Goal: Task Accomplishment & Management: Use online tool/utility

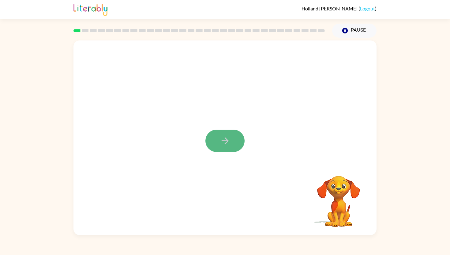
click at [234, 146] on button "button" at bounding box center [225, 141] width 39 height 22
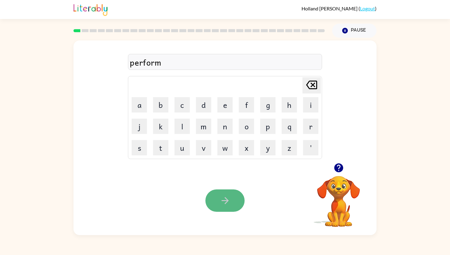
click at [224, 194] on button "button" at bounding box center [225, 200] width 39 height 22
click at [223, 205] on icon "button" at bounding box center [225, 200] width 11 height 11
click at [230, 200] on icon "button" at bounding box center [225, 200] width 11 height 11
click at [228, 199] on icon "button" at bounding box center [225, 200] width 11 height 11
click at [227, 199] on icon "button" at bounding box center [225, 200] width 7 height 7
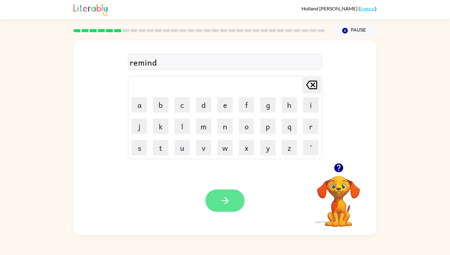
click at [229, 196] on icon "button" at bounding box center [225, 200] width 11 height 11
click at [226, 200] on icon "button" at bounding box center [225, 200] width 11 height 11
click at [210, 201] on button "button" at bounding box center [225, 200] width 39 height 22
click at [224, 198] on icon "button" at bounding box center [225, 200] width 11 height 11
click at [232, 199] on button "button" at bounding box center [225, 200] width 39 height 22
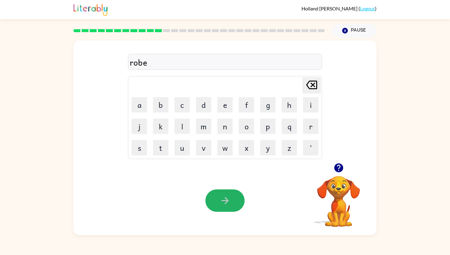
click at [227, 209] on button "button" at bounding box center [225, 200] width 39 height 22
click at [233, 195] on button "button" at bounding box center [225, 200] width 39 height 22
click at [216, 200] on button "button" at bounding box center [225, 200] width 39 height 22
click at [222, 203] on icon "button" at bounding box center [225, 200] width 11 height 11
click at [225, 192] on button "button" at bounding box center [225, 200] width 39 height 22
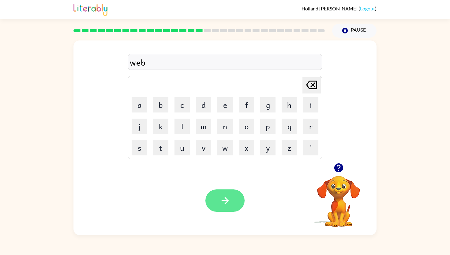
click at [228, 201] on icon "button" at bounding box center [225, 200] width 11 height 11
click at [230, 200] on icon "button" at bounding box center [225, 200] width 11 height 11
click at [228, 201] on icon "button" at bounding box center [225, 200] width 7 height 7
click at [218, 201] on button "button" at bounding box center [225, 200] width 39 height 22
click at [219, 199] on button "button" at bounding box center [225, 200] width 39 height 22
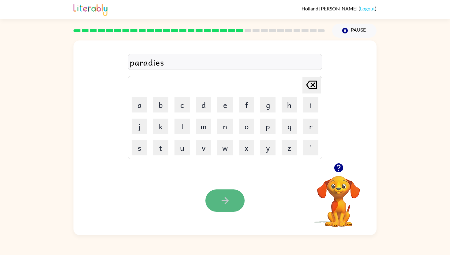
click at [225, 199] on icon "button" at bounding box center [225, 200] width 11 height 11
click at [217, 200] on button "button" at bounding box center [225, 200] width 39 height 22
click at [220, 200] on icon "button" at bounding box center [225, 200] width 11 height 11
click at [218, 213] on div "Your browser must support playing .mp4 files to use Literably. Please try using…" at bounding box center [225, 200] width 303 height 69
click at [221, 195] on icon "button" at bounding box center [225, 200] width 11 height 11
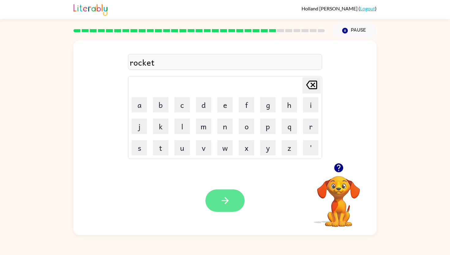
click at [226, 207] on button "button" at bounding box center [225, 200] width 39 height 22
click at [223, 201] on div at bounding box center [225, 200] width 39 height 22
click at [224, 199] on icon "button" at bounding box center [225, 200] width 11 height 11
click at [223, 199] on icon "button" at bounding box center [225, 200] width 11 height 11
click at [222, 201] on icon "button" at bounding box center [225, 200] width 11 height 11
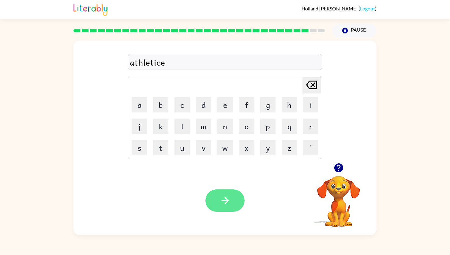
click at [214, 206] on button "button" at bounding box center [225, 200] width 39 height 22
click at [222, 205] on icon "button" at bounding box center [225, 200] width 11 height 11
